Goal: Information Seeking & Learning: Compare options

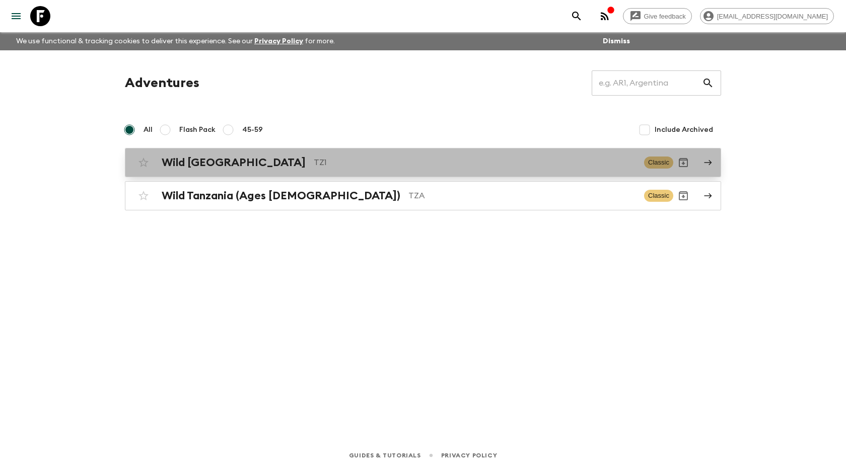
click at [201, 163] on h2 "Wild [GEOGRAPHIC_DATA]" at bounding box center [234, 162] width 144 height 13
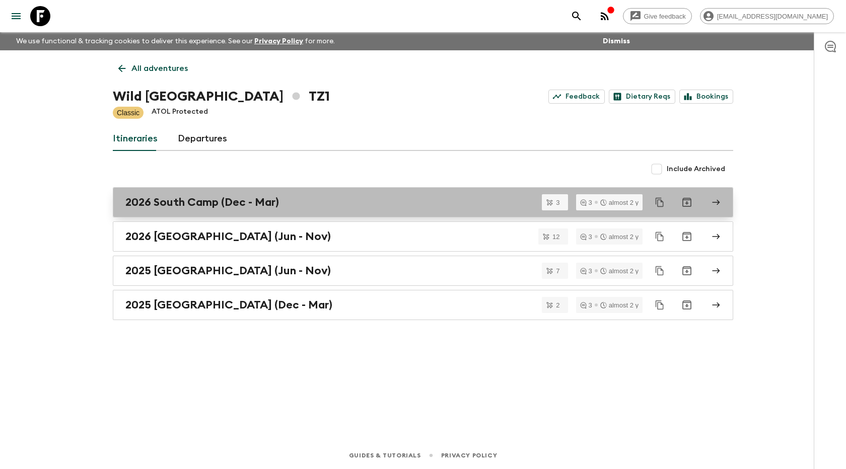
click at [186, 205] on h2 "2026 South Camp (Dec - Mar)" at bounding box center [202, 202] width 154 height 13
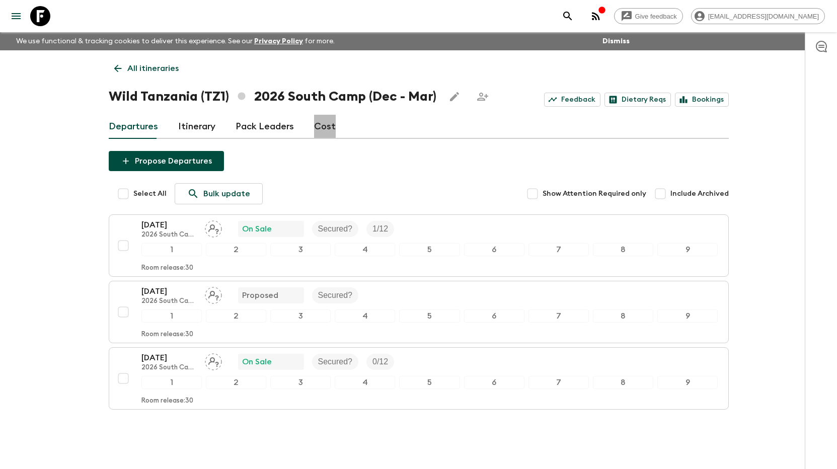
click at [323, 124] on link "Cost" at bounding box center [325, 127] width 22 height 24
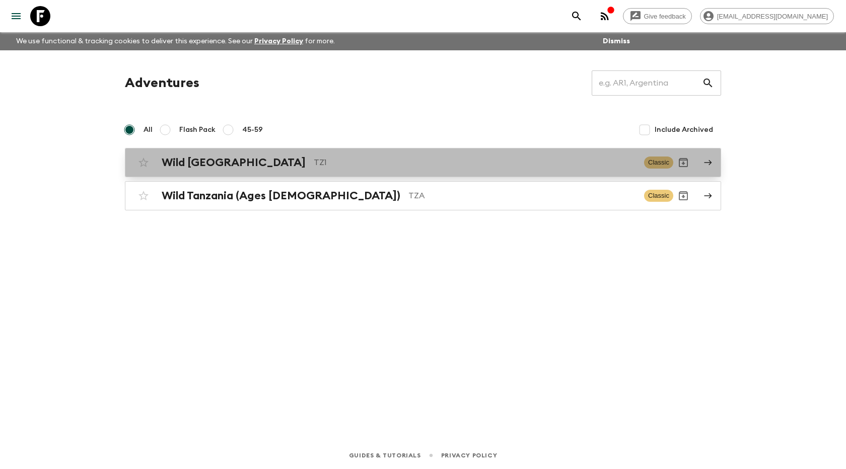
click at [208, 163] on h2 "Wild [GEOGRAPHIC_DATA]" at bounding box center [234, 162] width 144 height 13
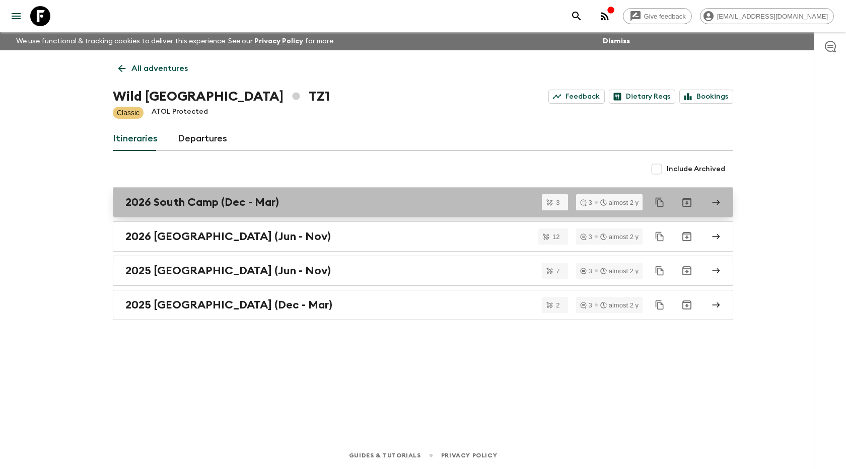
click at [190, 205] on h2 "2026 South Camp (Dec - Mar)" at bounding box center [202, 202] width 154 height 13
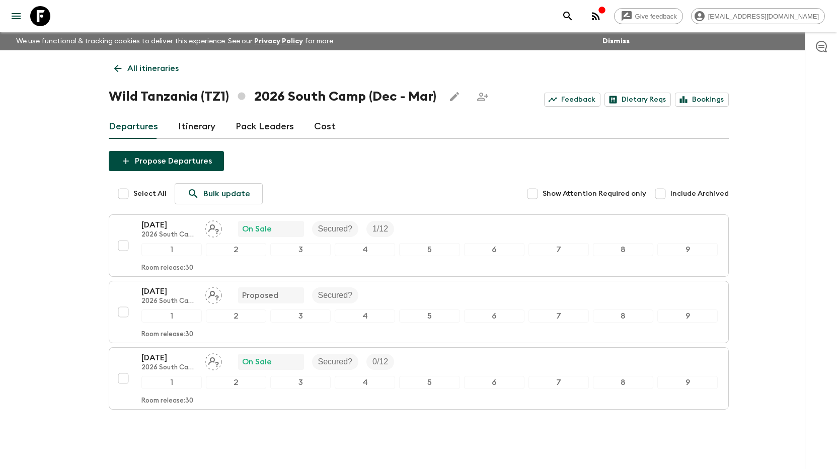
click at [322, 127] on link "Cost" at bounding box center [325, 127] width 22 height 24
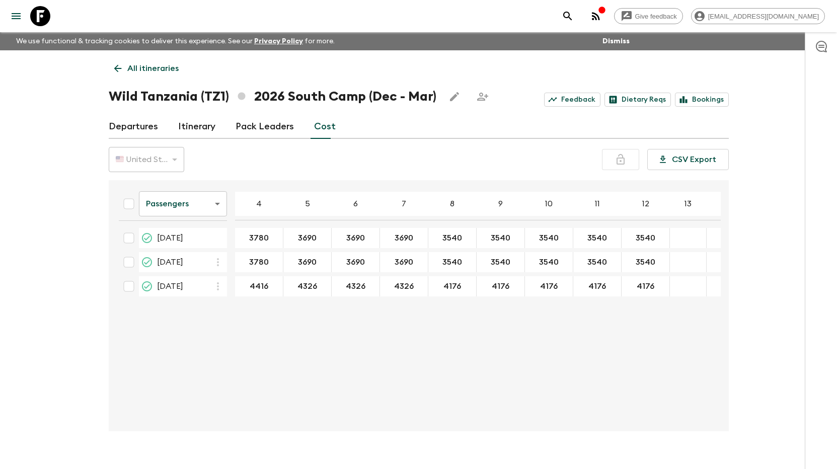
click at [144, 125] on link "Departures" at bounding box center [133, 127] width 49 height 24
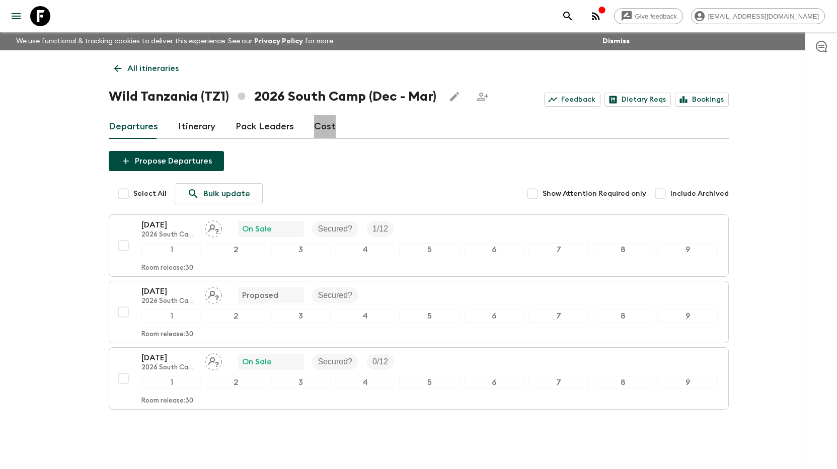
click at [327, 123] on link "Cost" at bounding box center [325, 127] width 22 height 24
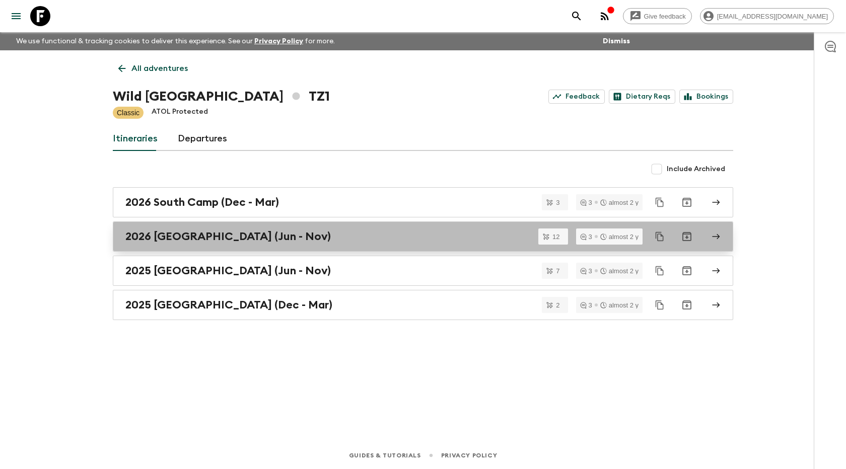
click at [180, 240] on h2 "2026 [GEOGRAPHIC_DATA] (Jun - Nov)" at bounding box center [227, 236] width 205 height 13
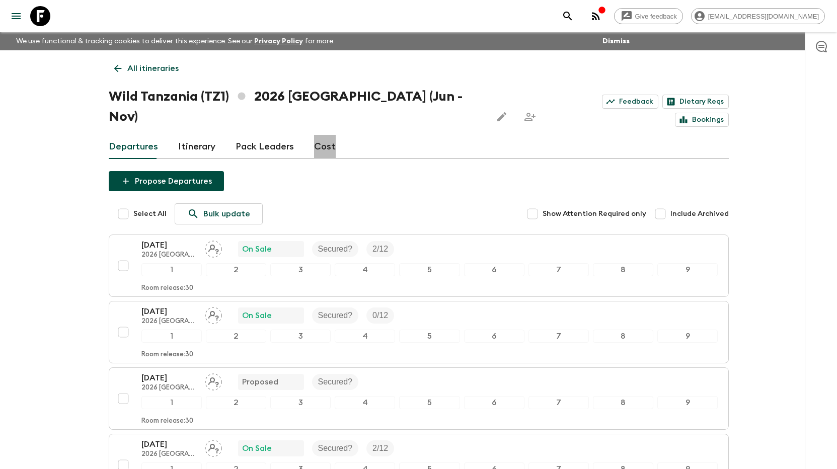
click at [321, 135] on link "Cost" at bounding box center [325, 147] width 22 height 24
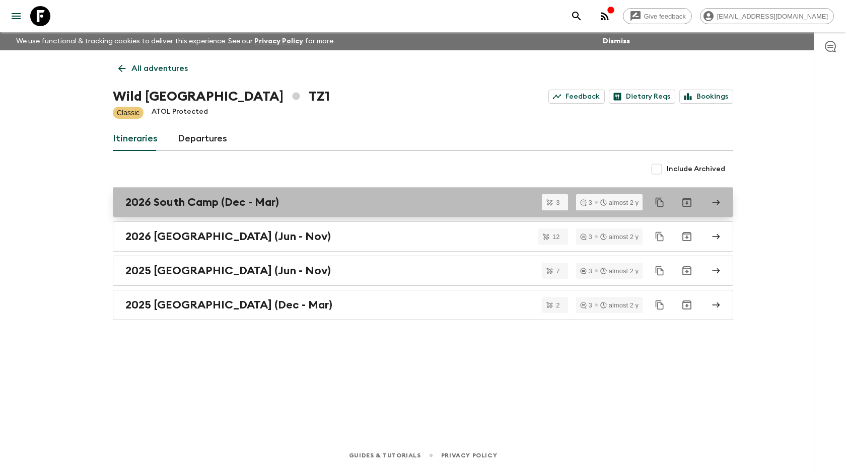
click at [225, 208] on h2 "2026 South Camp (Dec - Mar)" at bounding box center [202, 202] width 154 height 13
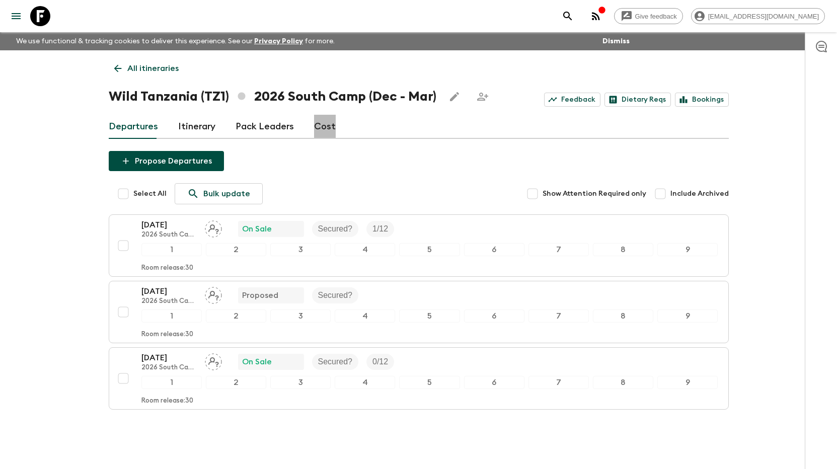
click at [327, 133] on link "Cost" at bounding box center [325, 127] width 22 height 24
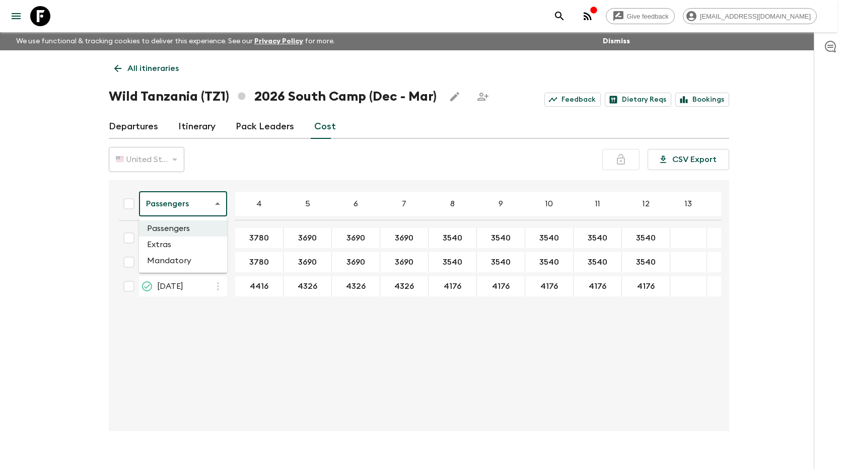
click at [218, 203] on body "Give feedback logistics@tentwithaview.com We use functional & tracking cookies …" at bounding box center [423, 243] width 846 height 487
click at [177, 262] on li "Mandatory" at bounding box center [183, 261] width 88 height 16
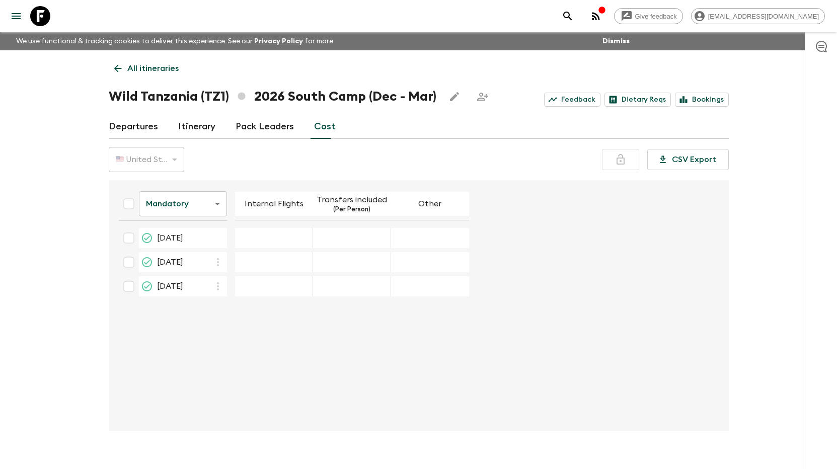
click at [353, 204] on p "Transfers included" at bounding box center [352, 200] width 70 height 12
click at [19, 17] on icon "menu" at bounding box center [16, 16] width 9 height 6
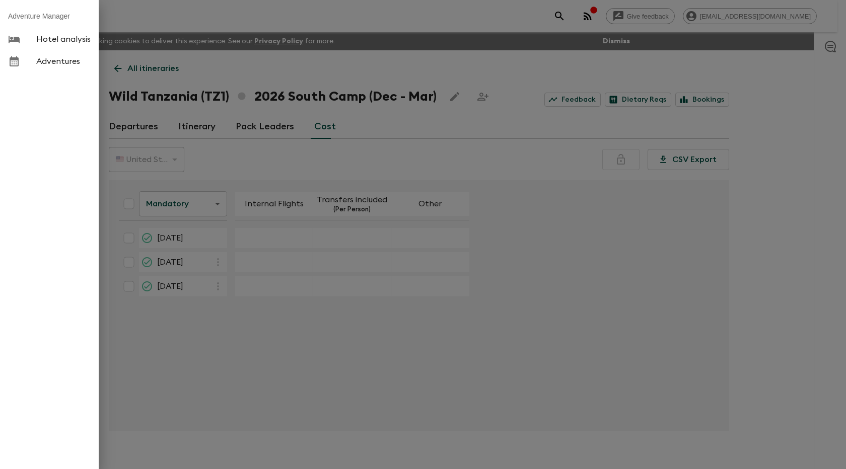
click at [200, 65] on div at bounding box center [423, 234] width 846 height 469
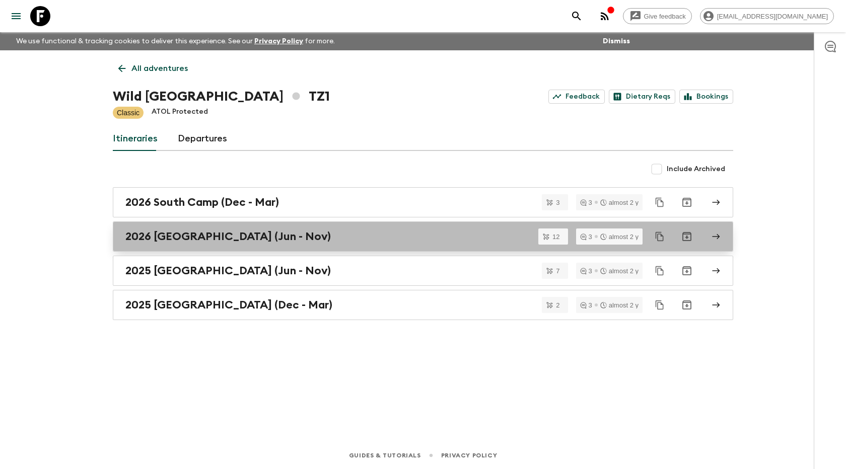
click at [188, 238] on h2 "2026 [GEOGRAPHIC_DATA] (Jun - Nov)" at bounding box center [227, 236] width 205 height 13
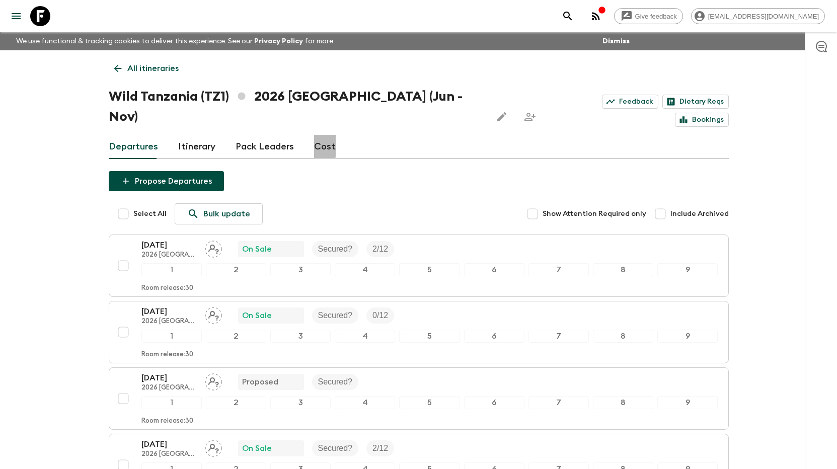
click at [320, 135] on link "Cost" at bounding box center [325, 147] width 22 height 24
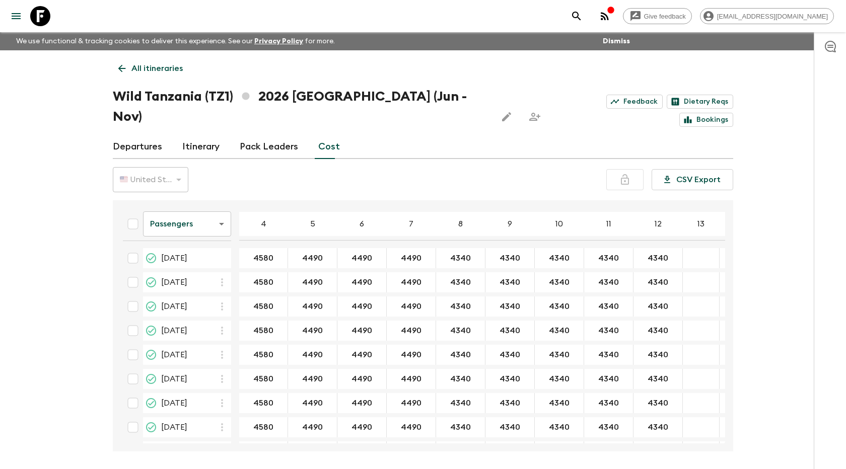
click at [214, 204] on body "Give feedback logistics@tentwithaview.com We use functional & tracking cookies …" at bounding box center [423, 253] width 846 height 507
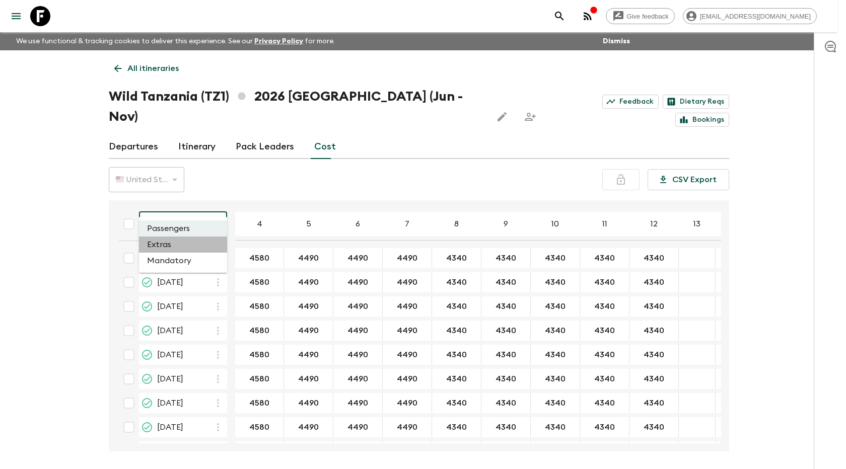
click at [186, 245] on li "Extras" at bounding box center [183, 245] width 88 height 16
